Goal: Task Accomplishment & Management: Complete application form

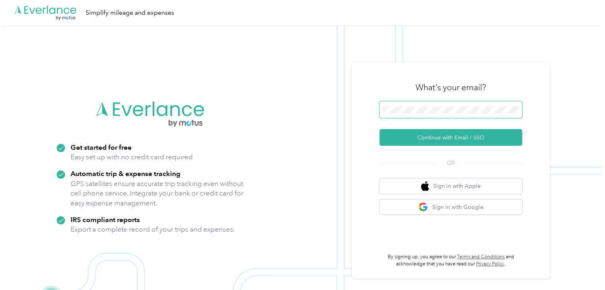
click at [424, 114] on span at bounding box center [451, 109] width 143 height 17
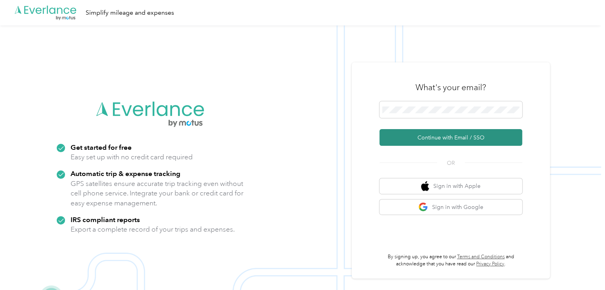
click at [422, 132] on button "Continue with Email / SSO" at bounding box center [451, 137] width 143 height 17
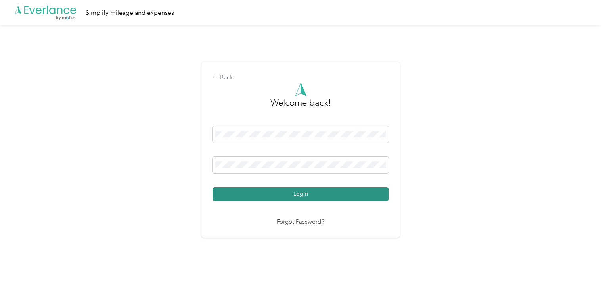
click at [278, 188] on button "Login" at bounding box center [301, 194] width 176 height 14
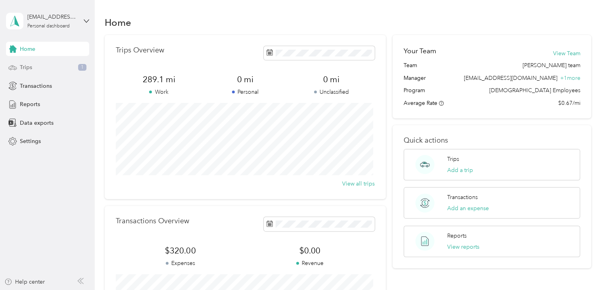
click at [26, 67] on span "Trips" at bounding box center [26, 67] width 12 height 8
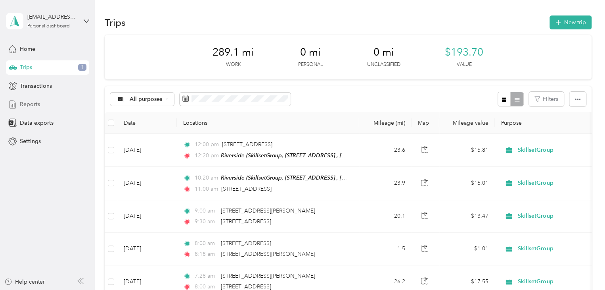
click at [46, 104] on div "Reports" at bounding box center [47, 104] width 83 height 14
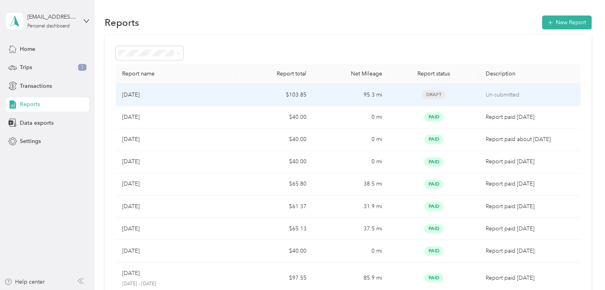
click at [169, 97] on div "[DATE]" at bounding box center [176, 94] width 109 height 9
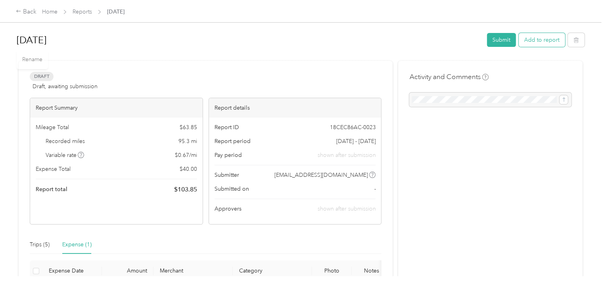
click at [532, 43] on button "Add to report" at bounding box center [542, 40] width 46 height 14
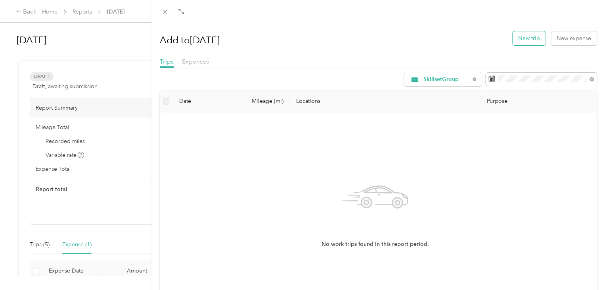
click at [525, 38] on button "New trip" at bounding box center [529, 38] width 33 height 14
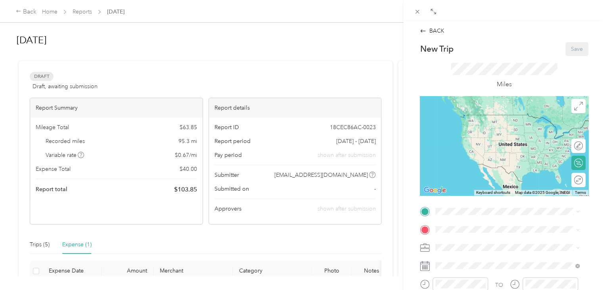
click at [473, 251] on span "SkillsetGroup, [STREET_ADDRESS]" at bounding box center [494, 251] width 87 height 7
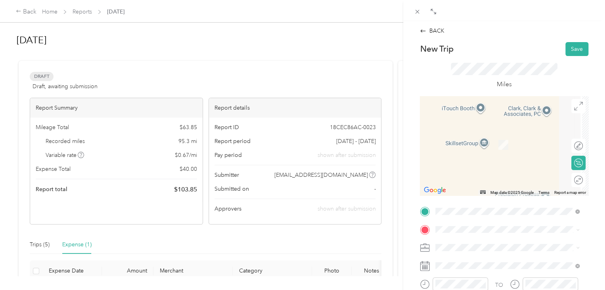
click at [484, 136] on span "[STREET_ADDRESS][US_STATE]" at bounding box center [490, 132] width 79 height 7
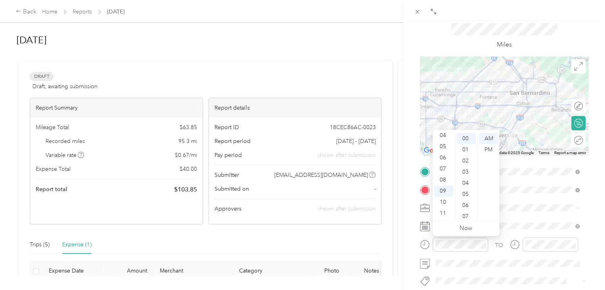
click at [400, 251] on div "BACK New Trip Save This trip cannot be edited because it is either under review…" at bounding box center [302, 145] width 605 height 290
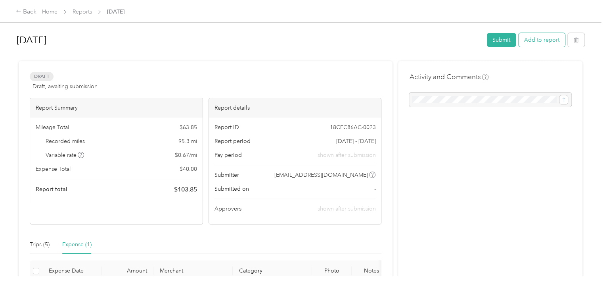
click at [534, 44] on button "Add to report" at bounding box center [542, 40] width 46 height 14
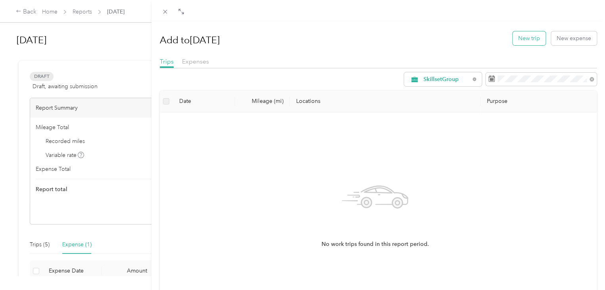
click at [533, 36] on button "New trip" at bounding box center [529, 38] width 33 height 14
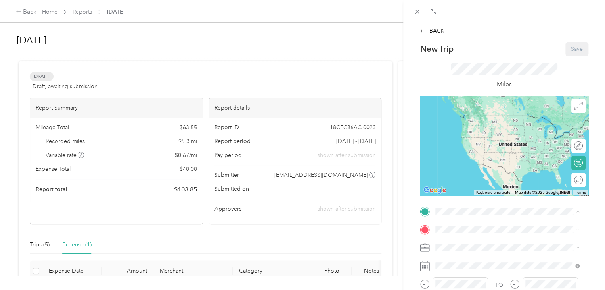
click at [468, 247] on div "Riverside SkillsetGroup, [STREET_ADDRESS][GEOGRAPHIC_DATA], [GEOGRAPHIC_DATA]" at bounding box center [494, 247] width 87 height 17
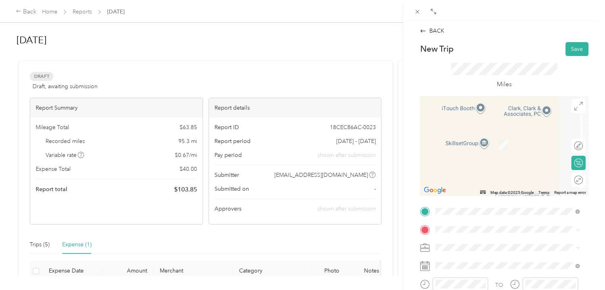
click at [474, 135] on span "[STREET_ADDRESS][US_STATE]" at bounding box center [490, 131] width 79 height 7
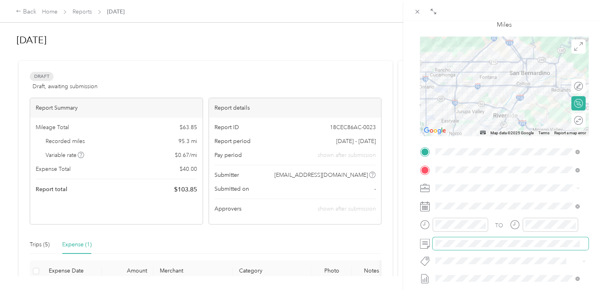
scroll to position [79, 0]
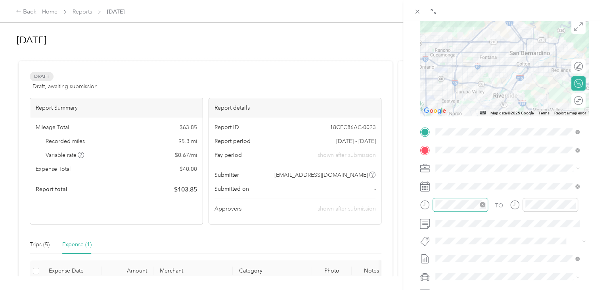
click at [465, 210] on div at bounding box center [461, 204] width 56 height 14
click at [444, 177] on div "09" at bounding box center [443, 176] width 19 height 11
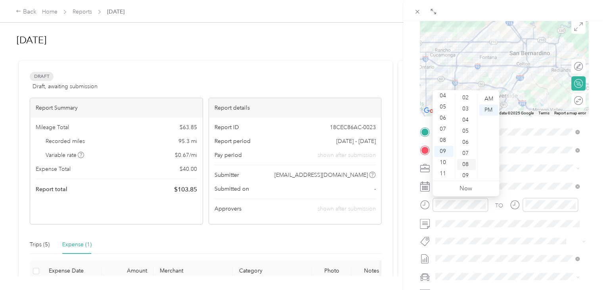
scroll to position [0, 0]
click at [467, 102] on div "00" at bounding box center [466, 98] width 19 height 11
click at [489, 100] on div "AM" at bounding box center [488, 98] width 19 height 11
click at [528, 181] on span at bounding box center [511, 186] width 156 height 13
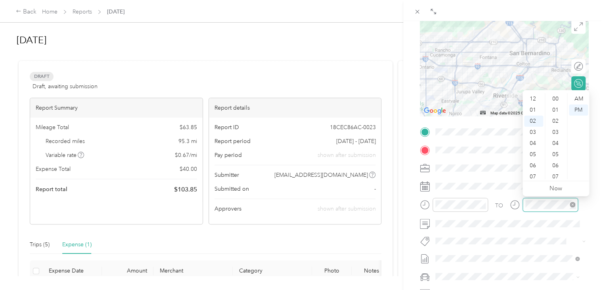
scroll to position [266, 0]
click at [533, 174] on div "09" at bounding box center [533, 176] width 19 height 11
click at [556, 165] on div "30" at bounding box center [556, 165] width 19 height 11
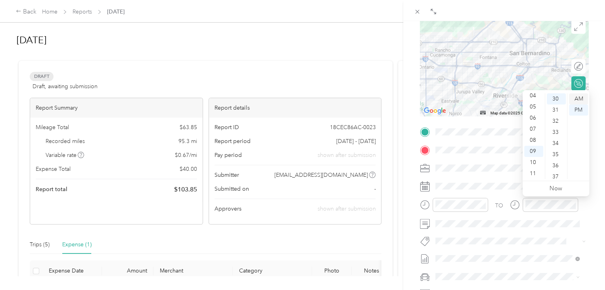
click at [580, 97] on div "AM" at bounding box center [578, 98] width 19 height 11
click at [504, 211] on div "TO" at bounding box center [504, 206] width 169 height 19
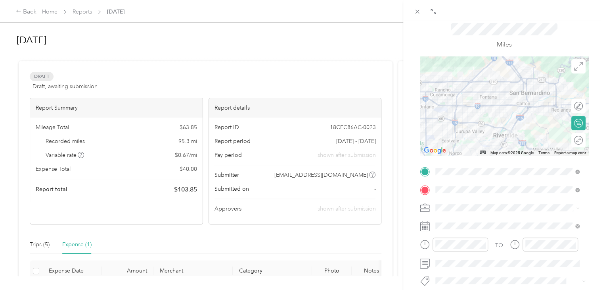
scroll to position [0, 0]
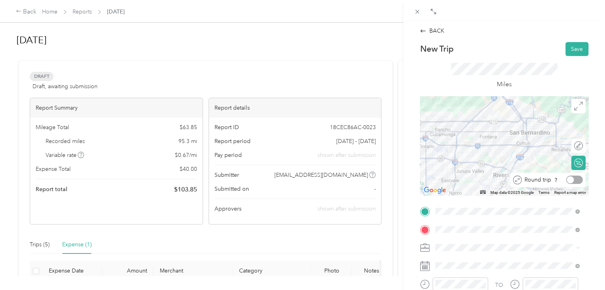
click at [567, 179] on div at bounding box center [570, 179] width 7 height 7
click at [572, 50] on button "Save" at bounding box center [577, 49] width 23 height 14
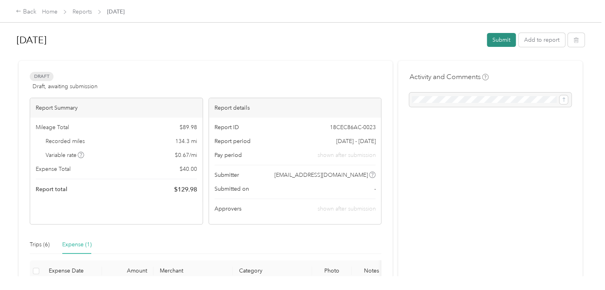
click at [498, 41] on button "Submit" at bounding box center [501, 40] width 29 height 14
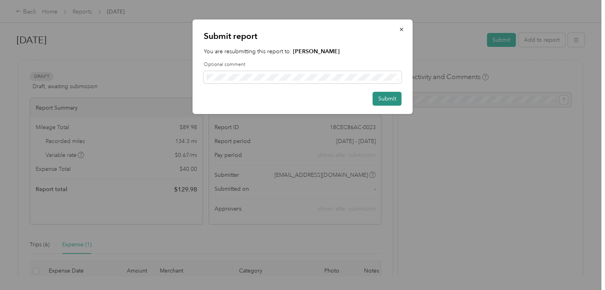
click at [380, 97] on button "Submit" at bounding box center [387, 99] width 29 height 14
